Goal: Transaction & Acquisition: Purchase product/service

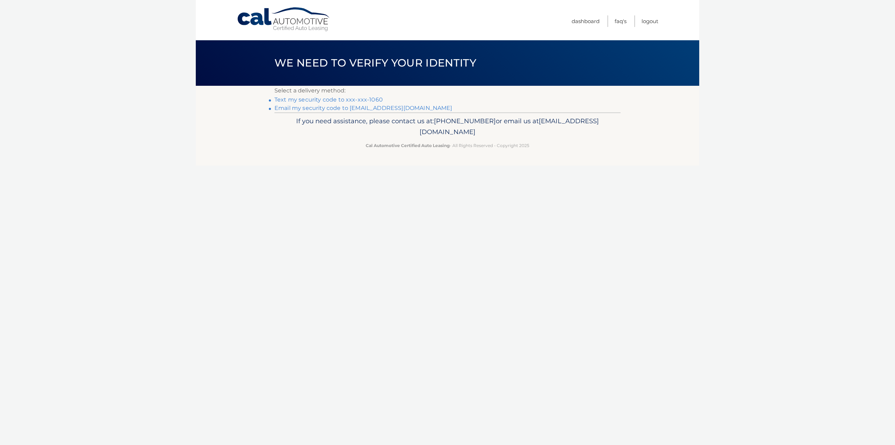
click at [346, 98] on link "Text my security code to xxx-xxx-1060" at bounding box center [329, 99] width 108 height 7
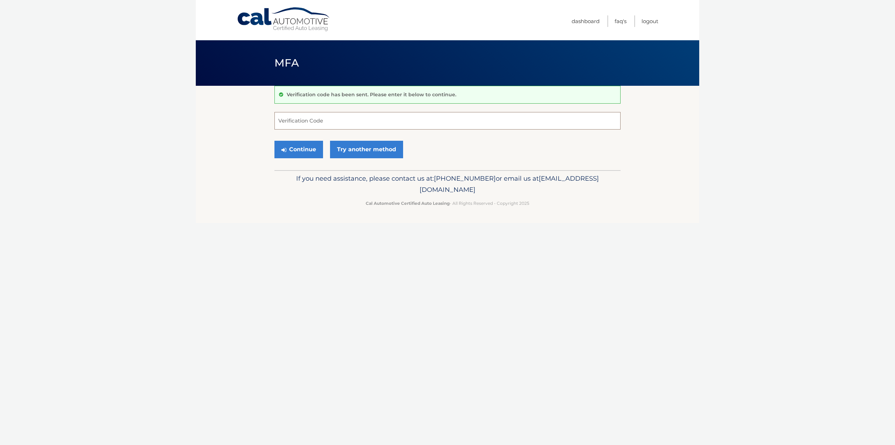
click at [344, 118] on input "Verification Code" at bounding box center [448, 120] width 346 height 17
type input "411275"
click at [297, 149] on button "Continue" at bounding box center [299, 149] width 49 height 17
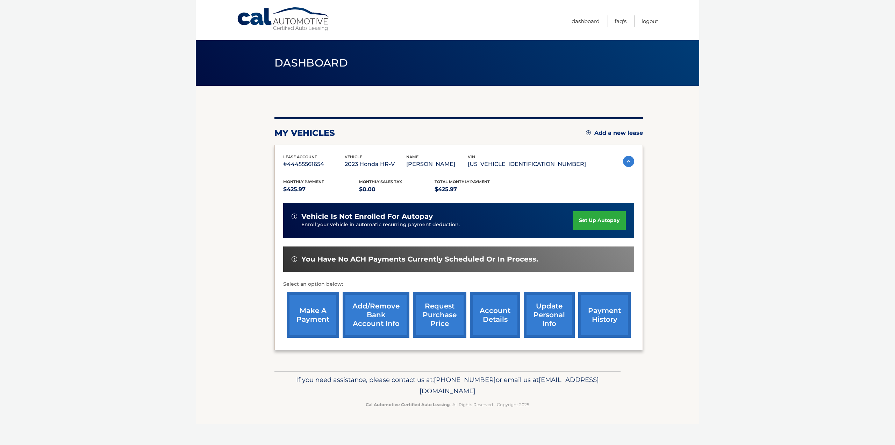
click at [312, 310] on link "make a payment" at bounding box center [313, 315] width 52 height 46
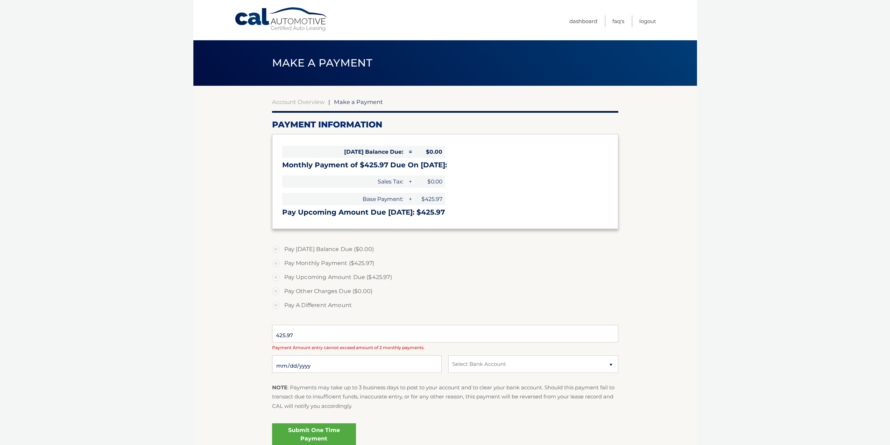
select select "ZjQ1NDBjMTgtNjM0ZC00ZjljLWJmYjktMDQ5MzRkMTdjMzMy"
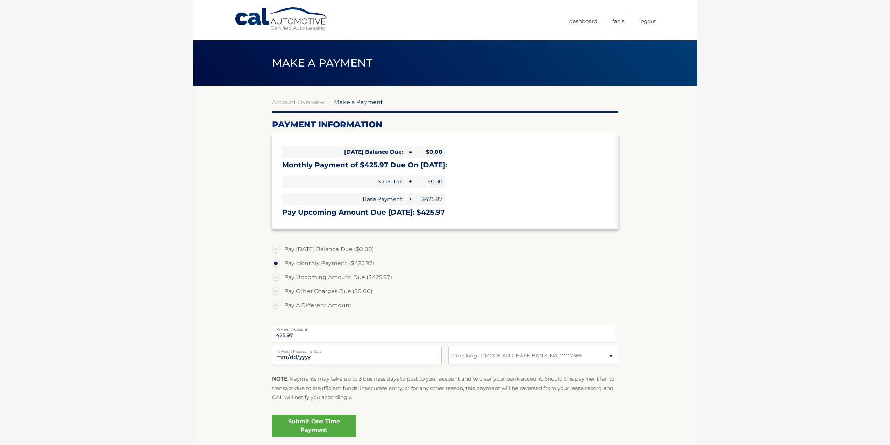
click at [307, 420] on link "Submit One Time Payment" at bounding box center [314, 425] width 84 height 22
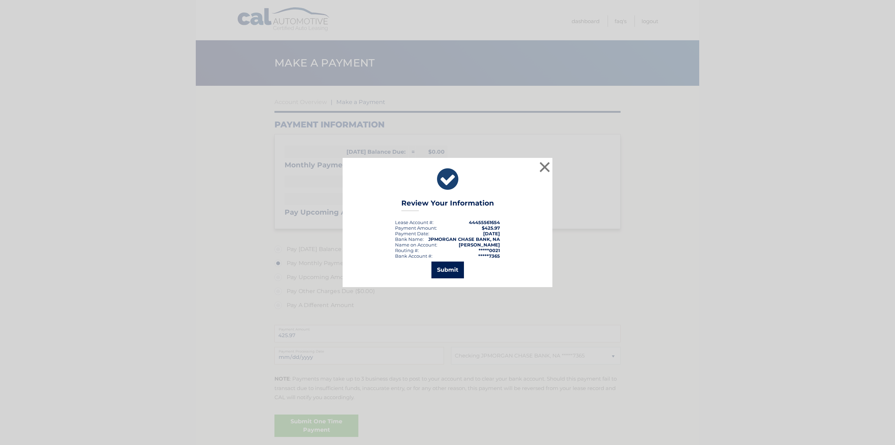
click at [447, 269] on button "Submit" at bounding box center [448, 269] width 33 height 17
